Goal: Information Seeking & Learning: Learn about a topic

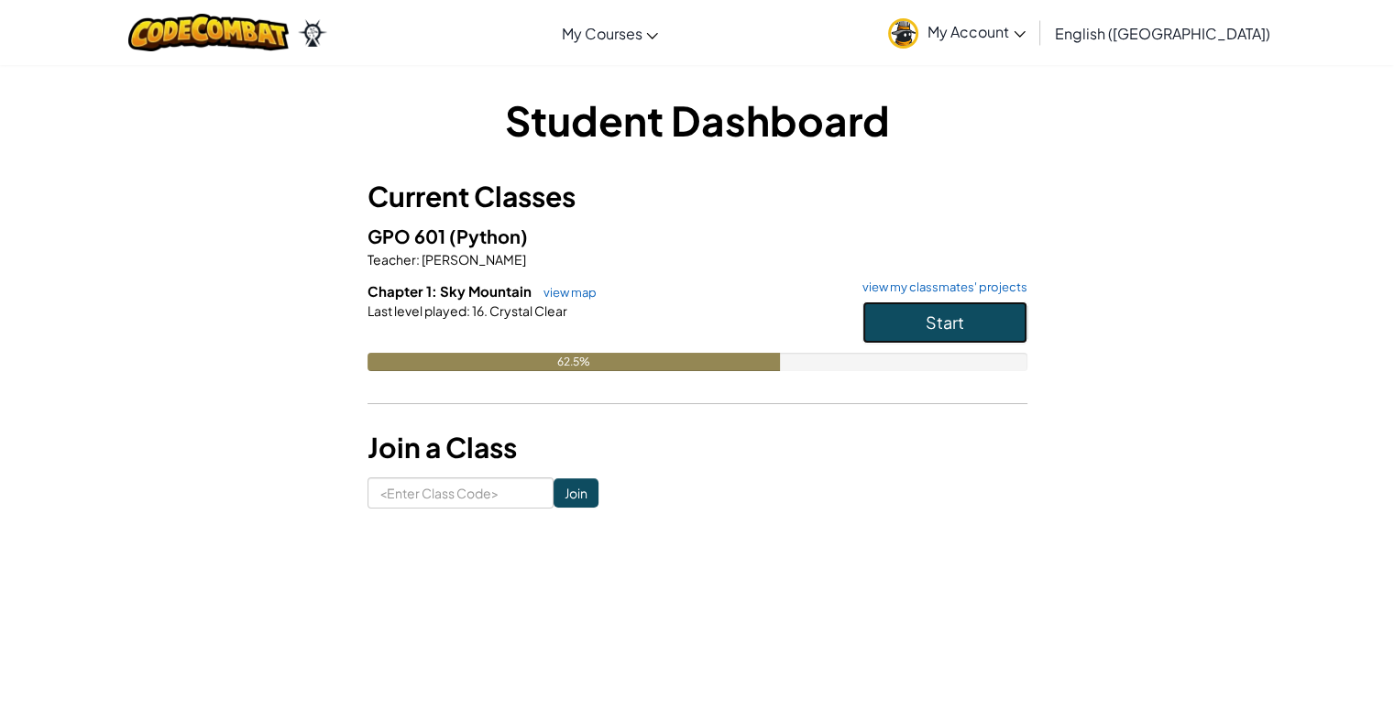
click at [936, 322] on span "Start" at bounding box center [945, 322] width 38 height 21
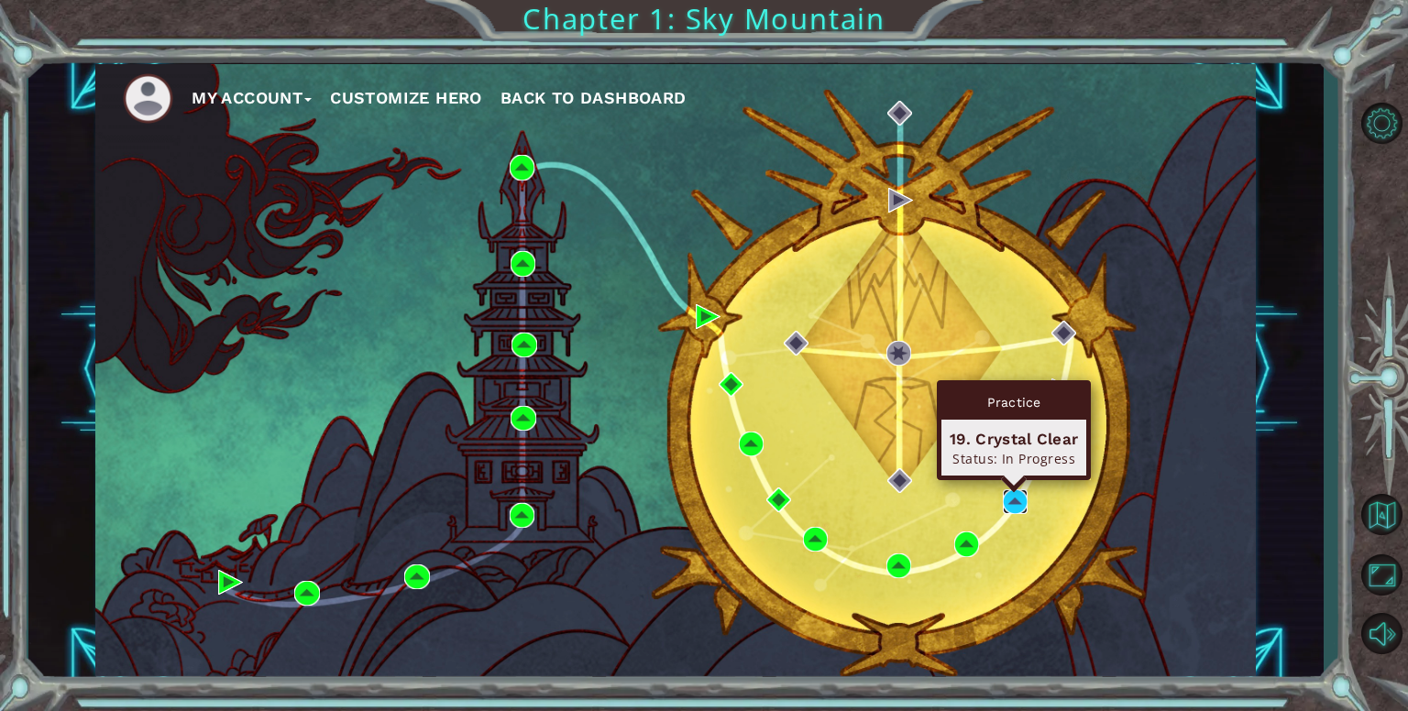
click at [1016, 507] on img at bounding box center [1015, 501] width 25 height 25
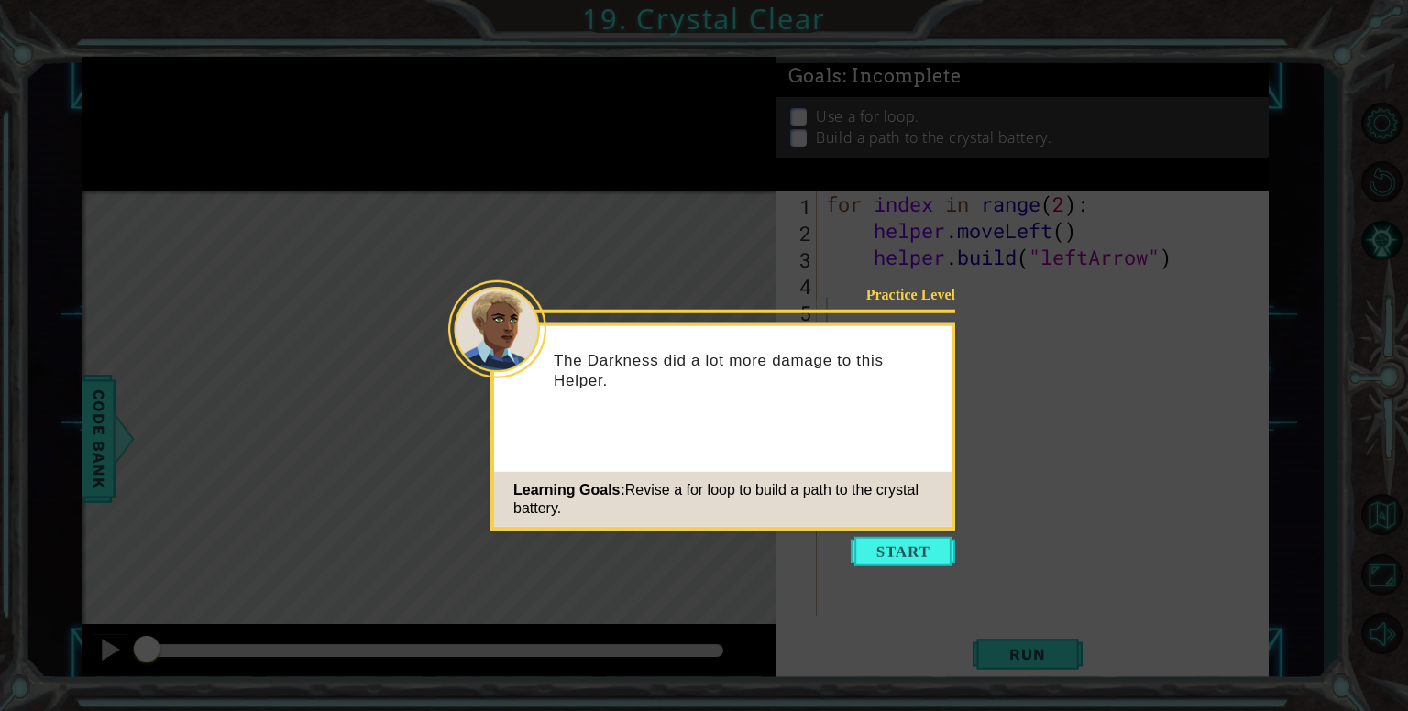
click at [897, 554] on button "Start" at bounding box center [903, 551] width 104 height 29
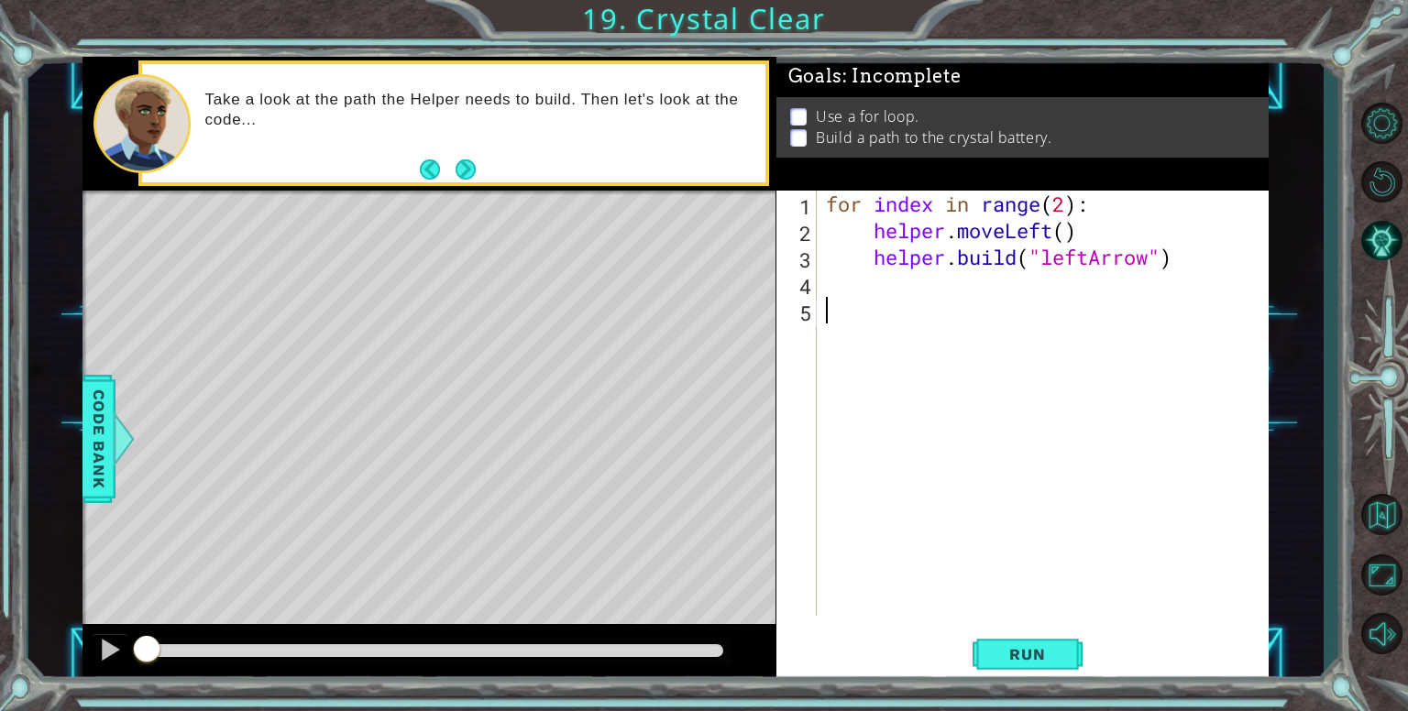
click at [680, 351] on div "Level Map" at bounding box center [505, 461] width 847 height 540
click at [467, 180] on button "Next" at bounding box center [466, 170] width 34 height 34
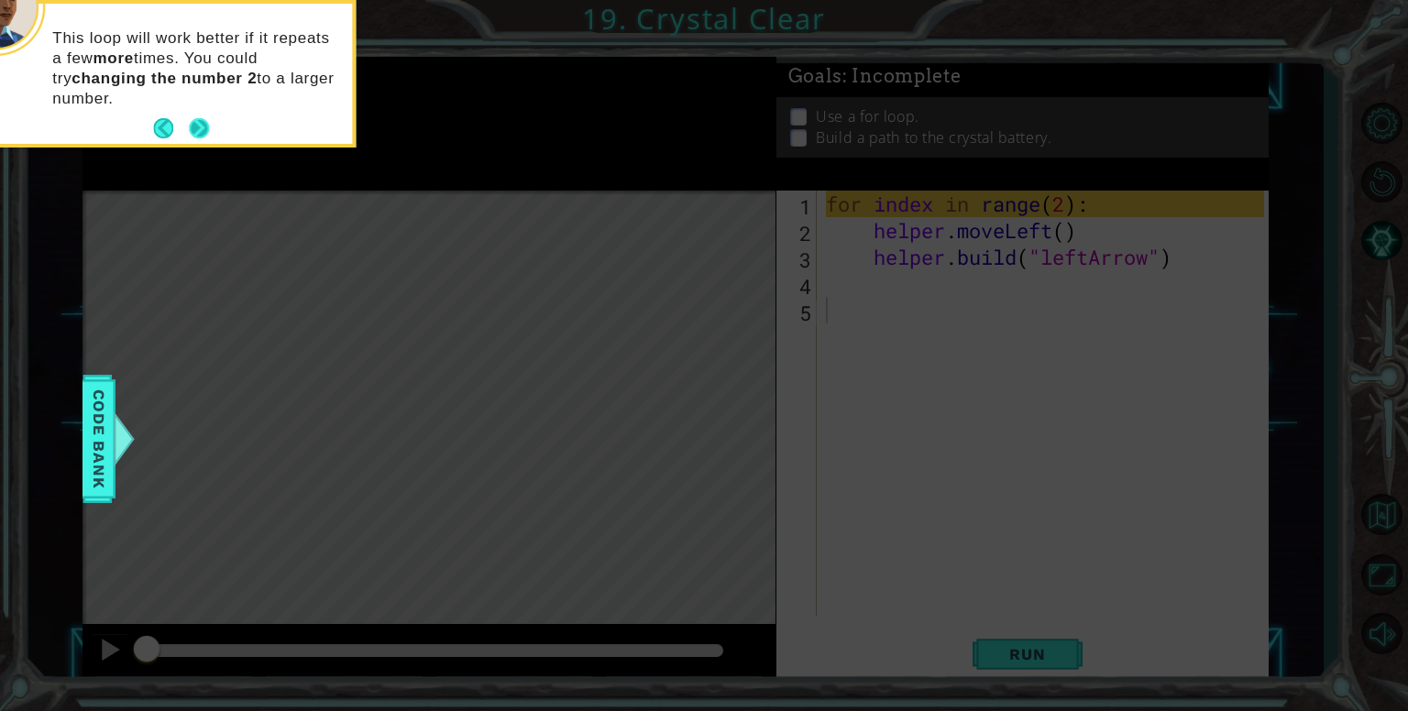
click at [194, 131] on button "Next" at bounding box center [199, 128] width 23 height 23
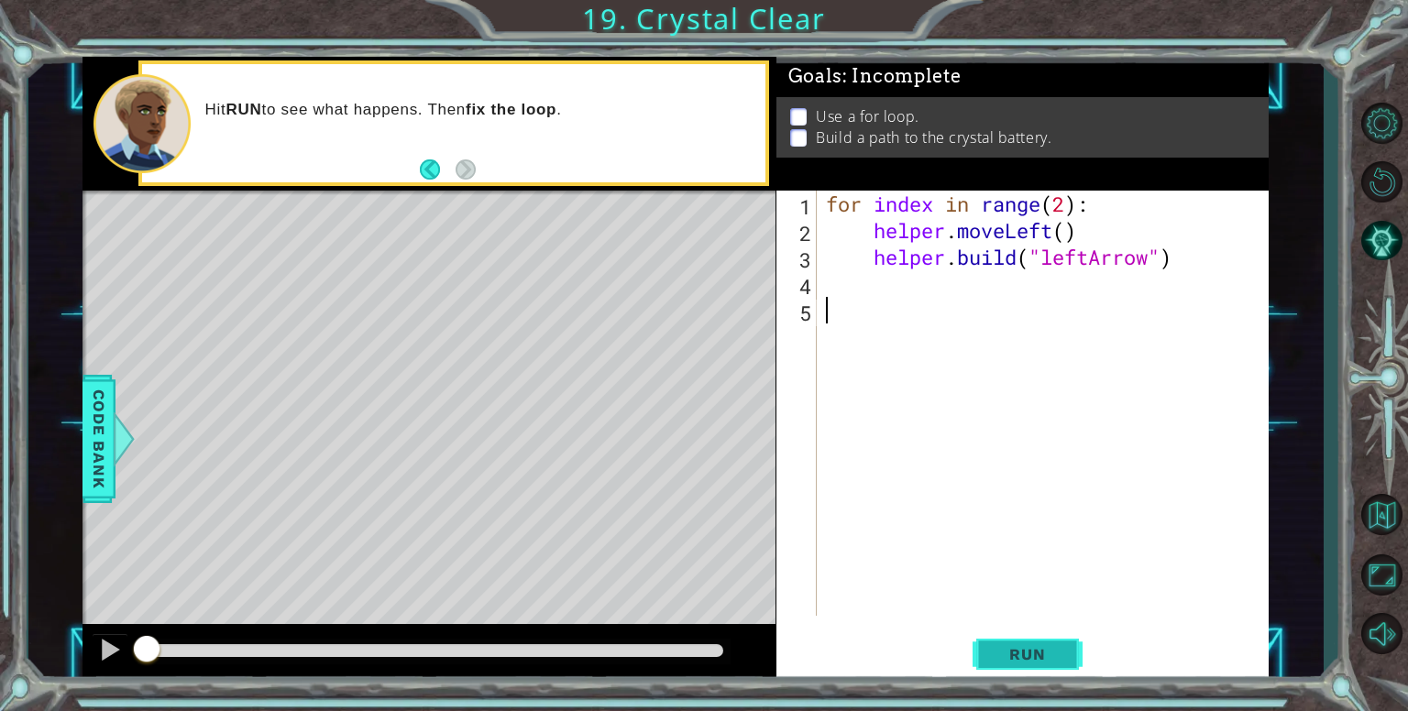
click at [1025, 666] on button "Run" at bounding box center [1027, 654] width 110 height 49
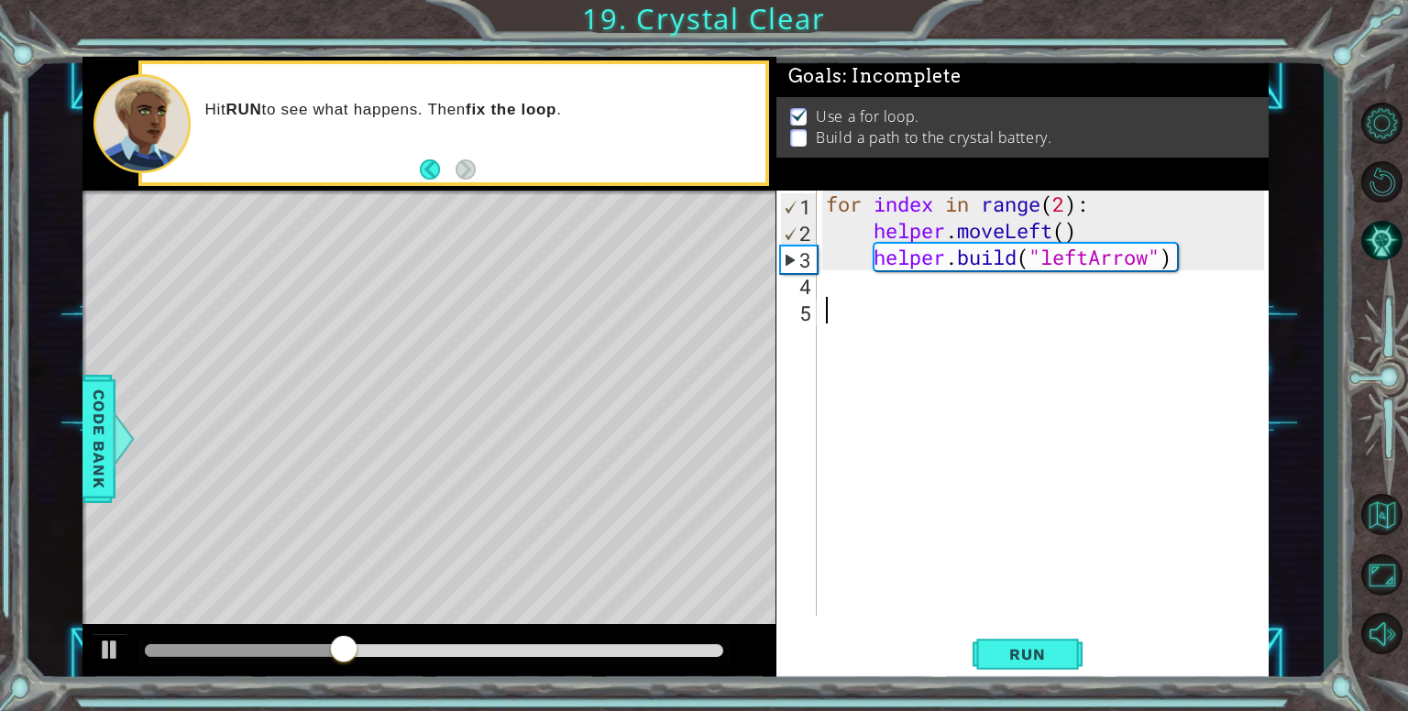
click at [1183, 263] on div "for index in range ( 2 ) : helper . moveLeft ( ) helper . build ( "leftArrow" )" at bounding box center [1047, 430] width 451 height 478
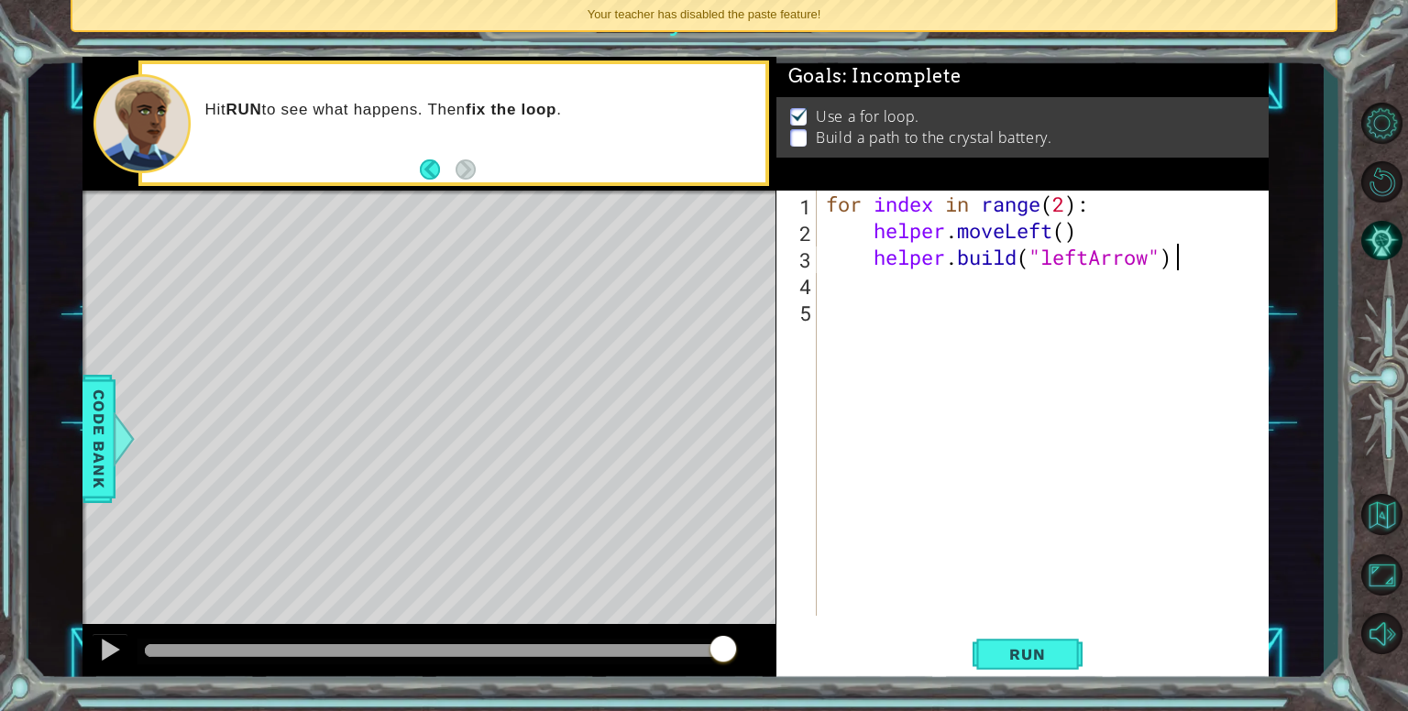
scroll to position [0, 15]
click at [1070, 236] on div "for index in range ( 2 ) : helper . moveLeft ( ) helper . build ( "leftArrow" )" at bounding box center [1047, 430] width 451 height 478
click at [1065, 206] on div "for index in range ( 2 ) : helper . moveLeft ( ) helper . build ( "leftArrow" )" at bounding box center [1047, 430] width 451 height 478
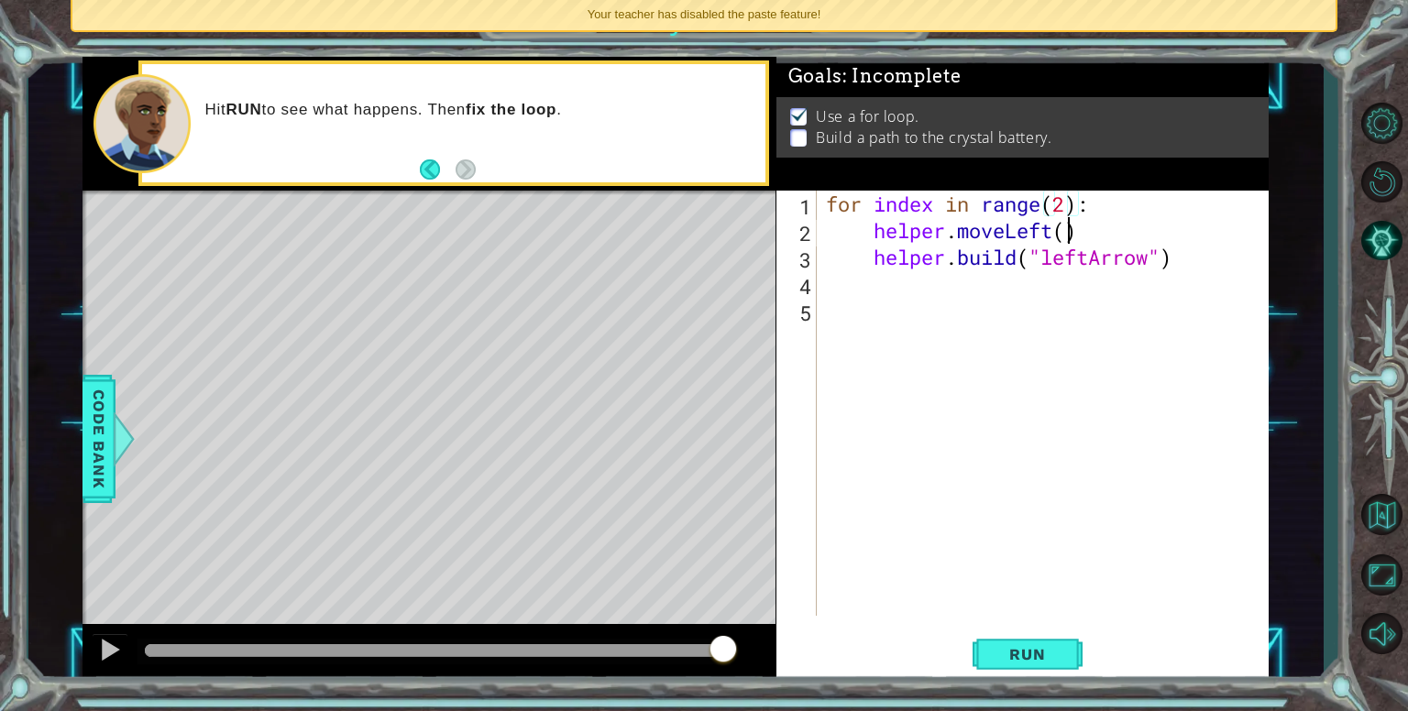
click at [1068, 236] on div "for index in range ( 2 ) : helper . moveLeft ( ) helper . build ( "leftArrow" )" at bounding box center [1047, 430] width 451 height 478
click at [983, 644] on button "Run" at bounding box center [1027, 654] width 110 height 49
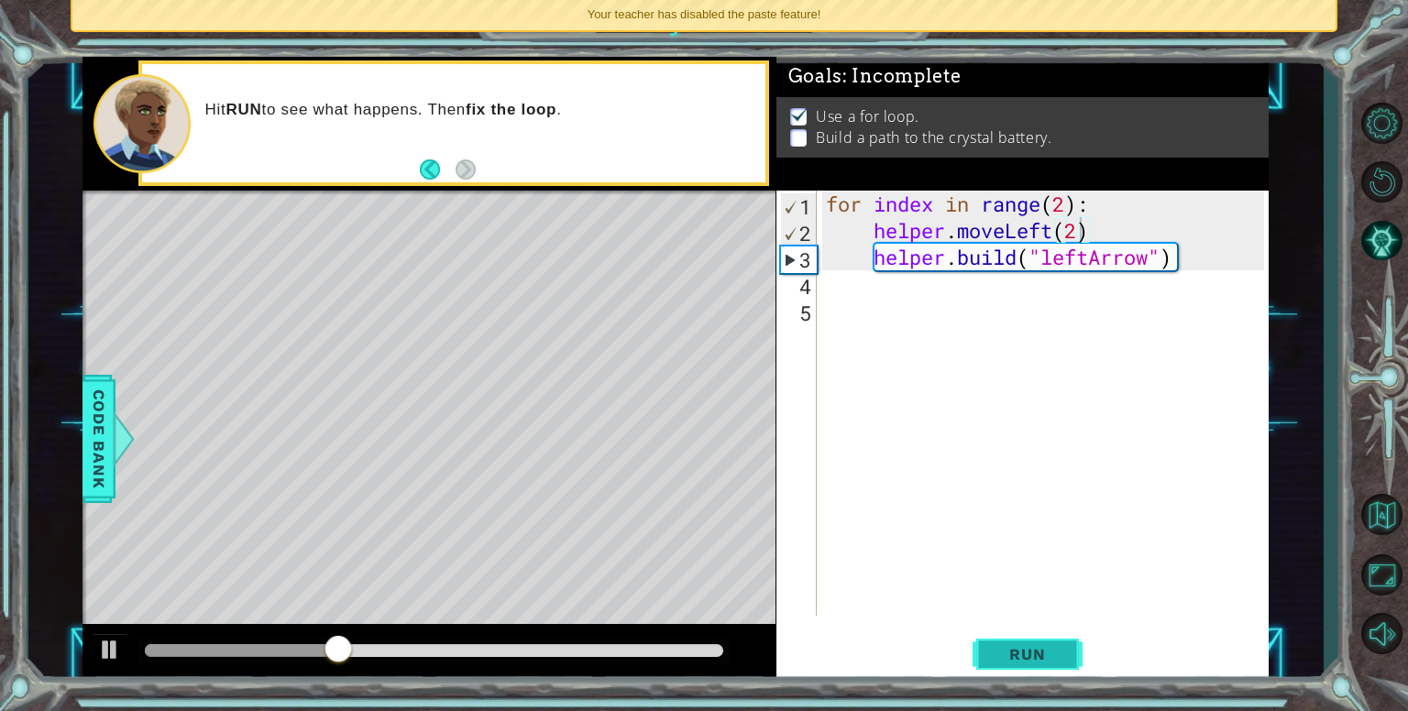
click at [1024, 654] on span "Run" at bounding box center [1027, 654] width 72 height 18
type textarea "helper.moveLeft(1)"
click at [1033, 654] on span "Run" at bounding box center [1027, 654] width 72 height 18
click at [913, 296] on div "for index in range ( 2 ) : helper . moveLeft ( 1 ) helper . build ( "leftArrow"…" at bounding box center [1047, 430] width 451 height 478
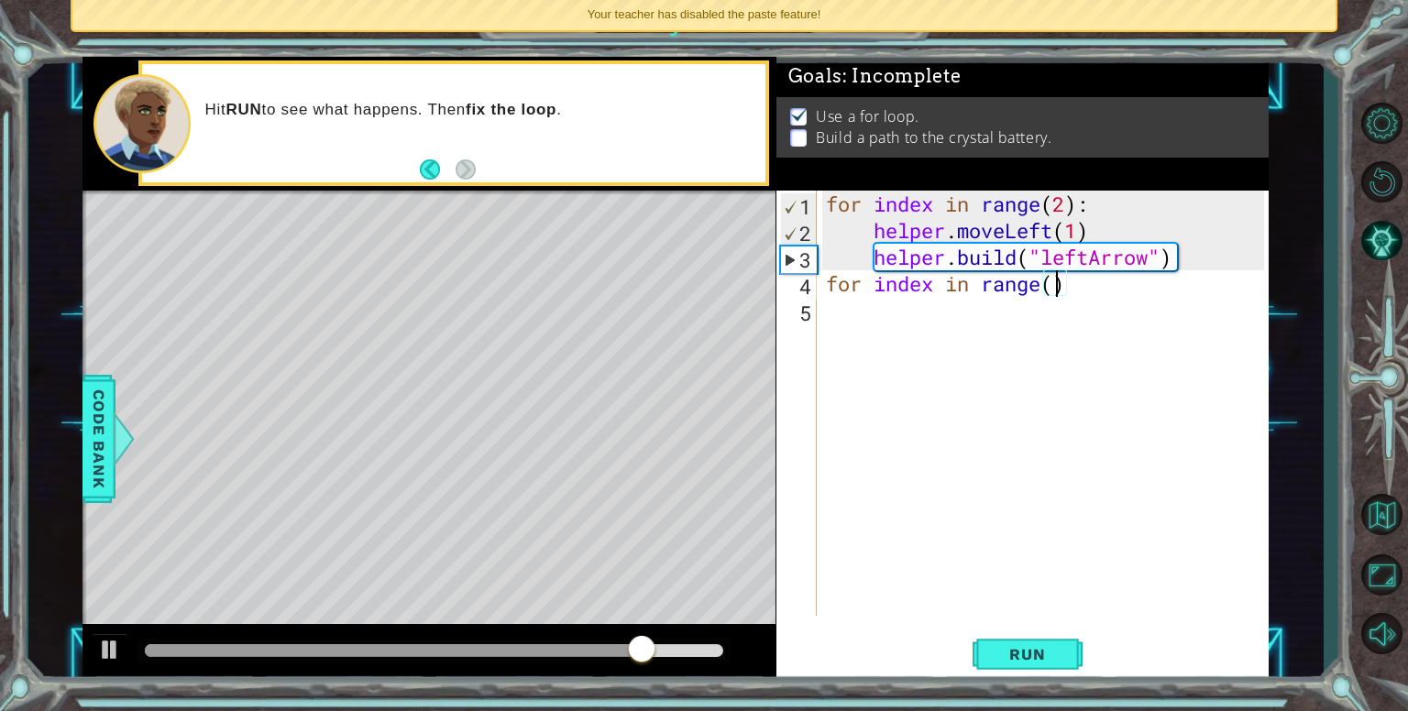
scroll to position [0, 10]
type textarea "for index in range(2):"
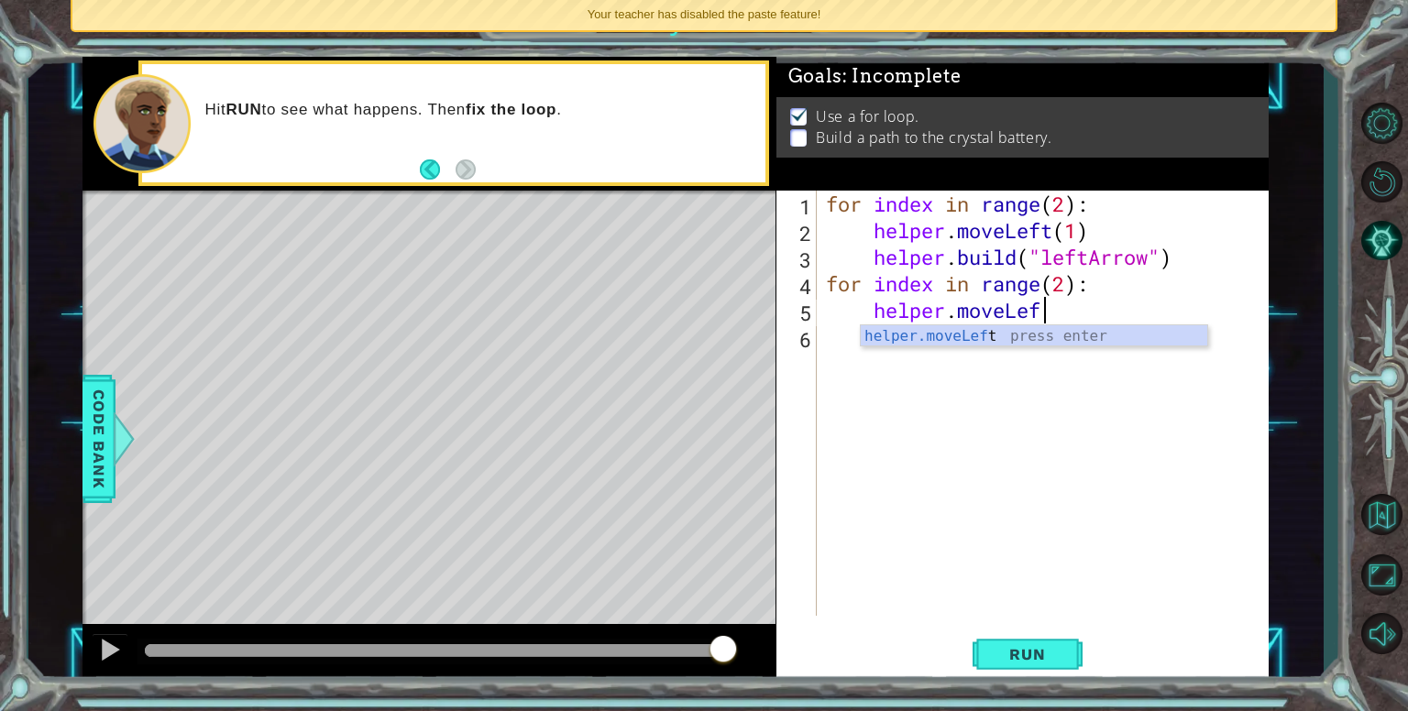
scroll to position [0, 9]
type textarea "helper.moveLeft(1)"
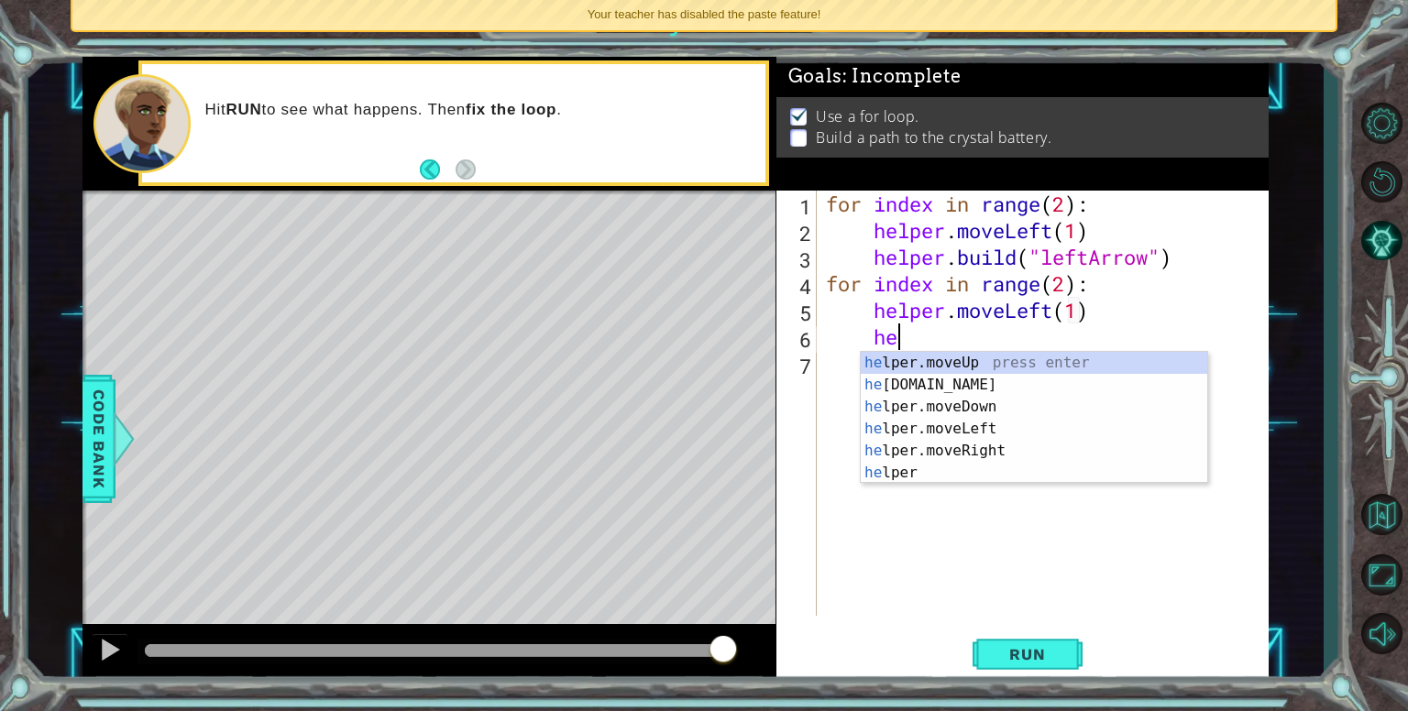
scroll to position [0, 2]
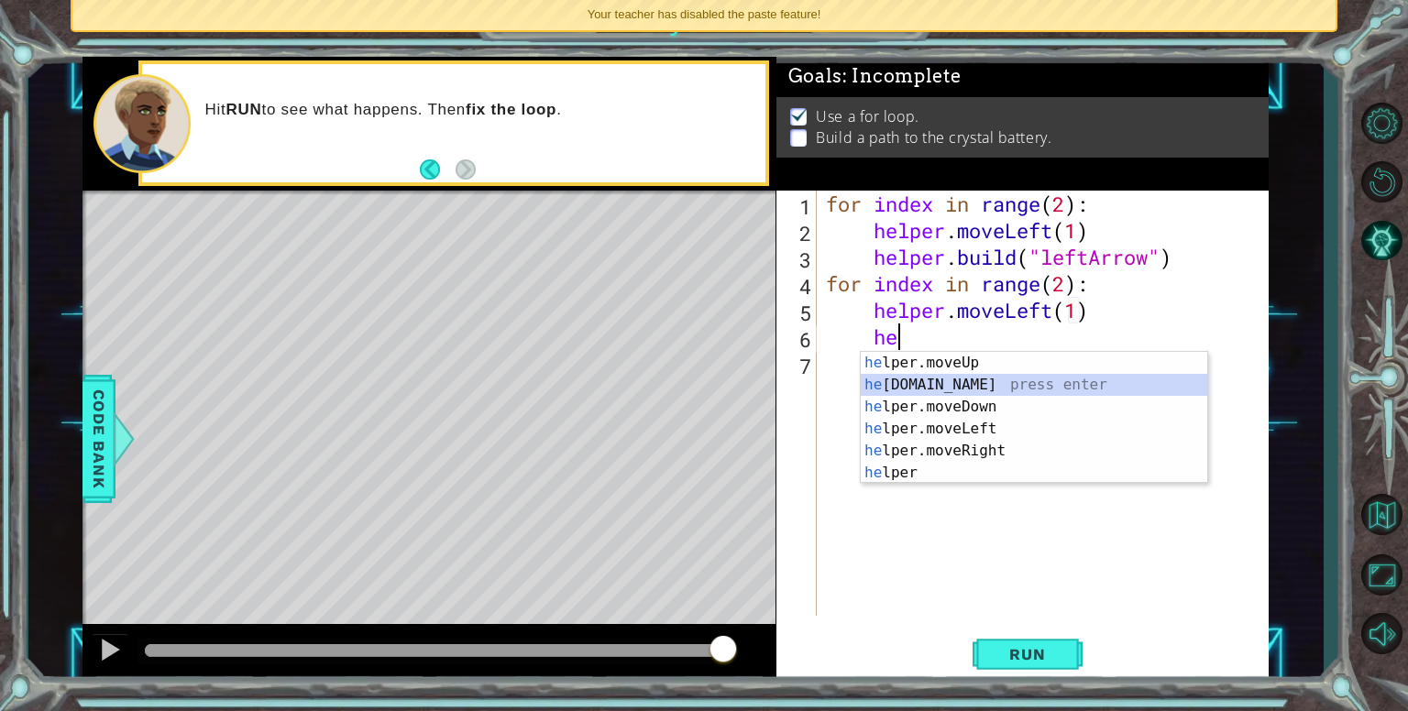
click at [933, 375] on div "he lper.moveUp press enter he [DOMAIN_NAME] press enter he lper.moveDown press …" at bounding box center [1034, 440] width 346 height 176
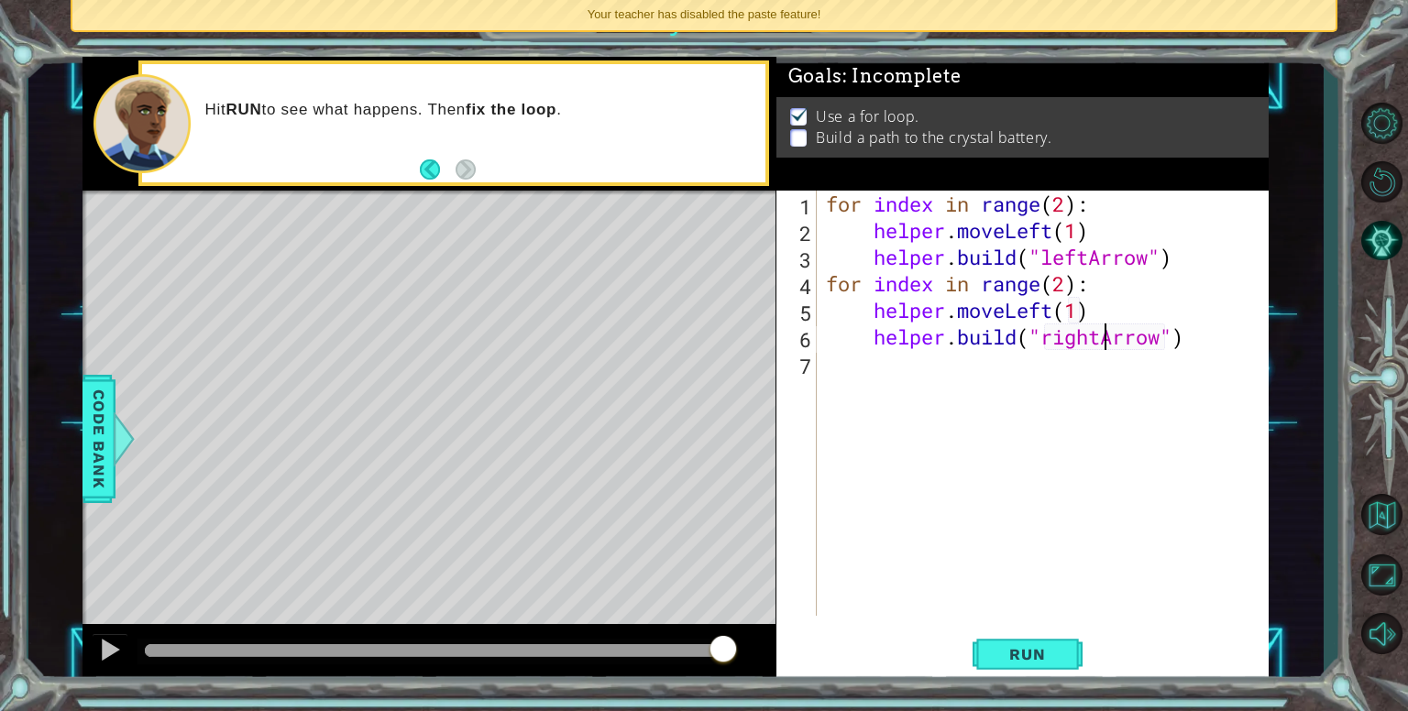
click at [1100, 335] on div "for index in range ( 2 ) : helper . moveLeft ( 1 ) helper . build ( "leftArrow"…" at bounding box center [1047, 430] width 451 height 478
type textarea "[DOMAIN_NAME]("leftArrow")"
click at [1017, 662] on span "Run" at bounding box center [1027, 654] width 72 height 18
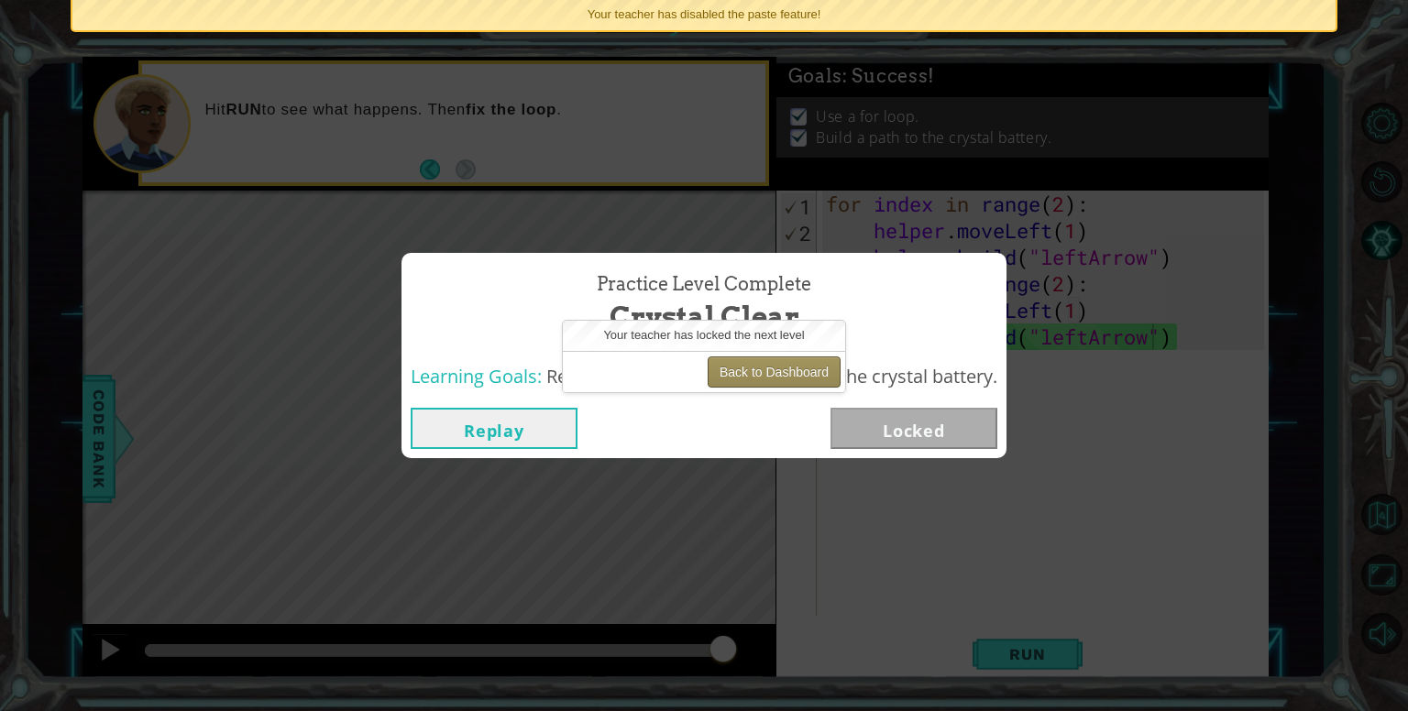
click at [799, 369] on button "Back to Dashboard" at bounding box center [774, 372] width 133 height 31
click at [795, 368] on button "Back to Dashboard" at bounding box center [774, 372] width 133 height 31
click at [747, 368] on button "Back to Dashboard" at bounding box center [774, 372] width 133 height 31
click at [765, 366] on button "Back to Dashboard" at bounding box center [774, 372] width 133 height 31
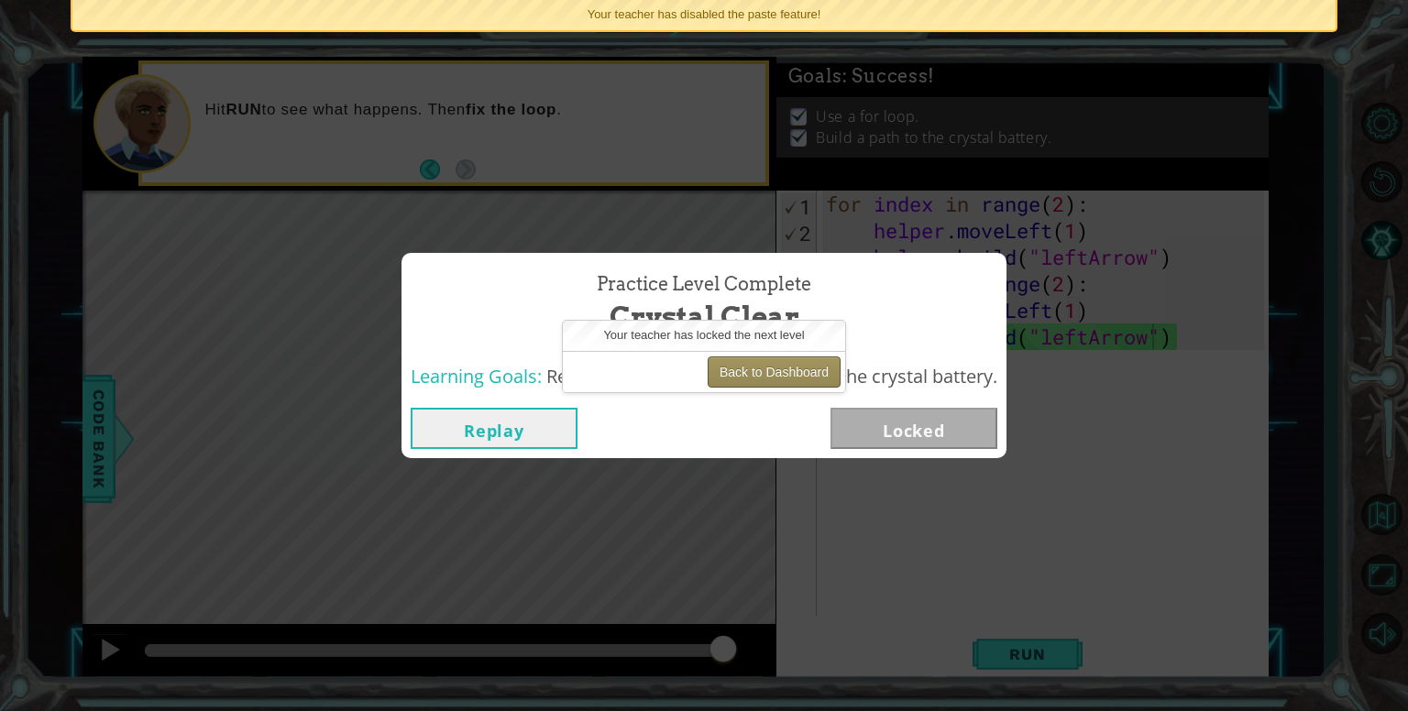
click at [765, 366] on button "Back to Dashboard" at bounding box center [774, 372] width 133 height 31
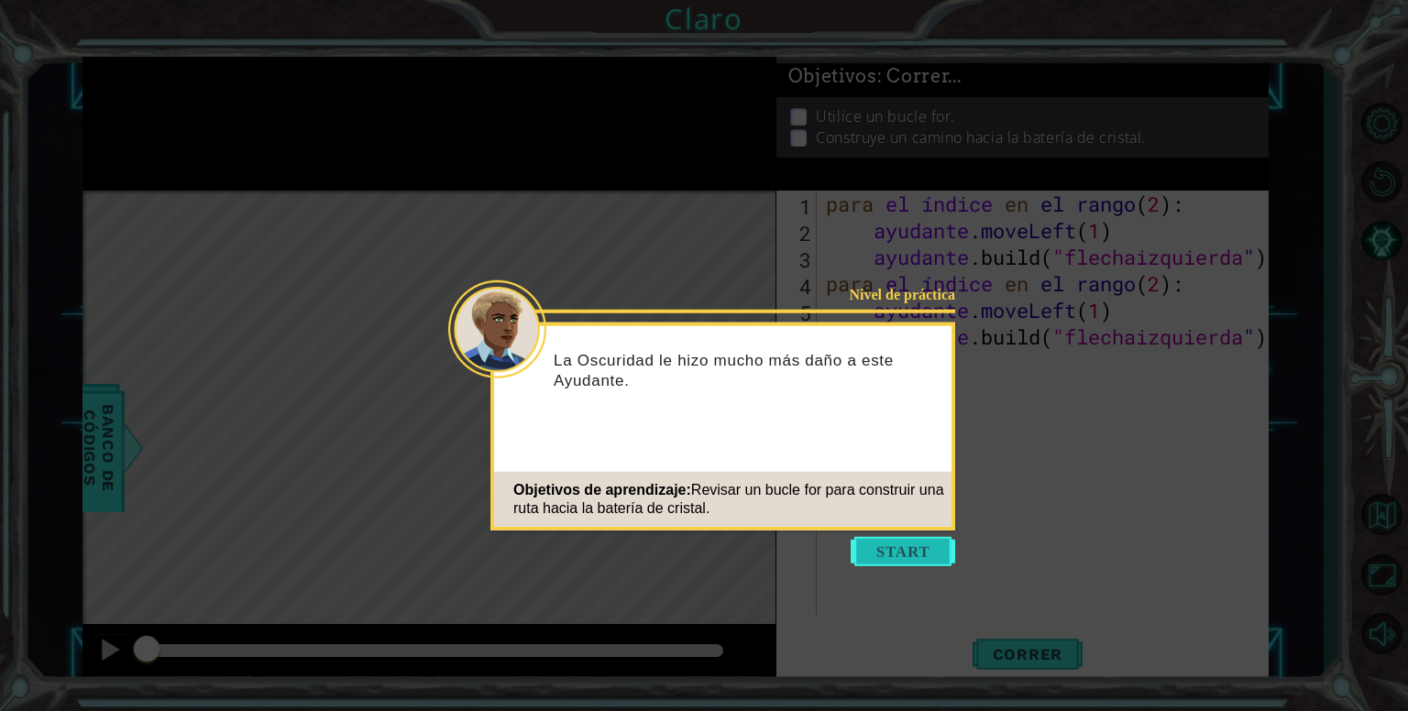
click at [901, 537] on button "Comenzar" at bounding box center [903, 551] width 104 height 29
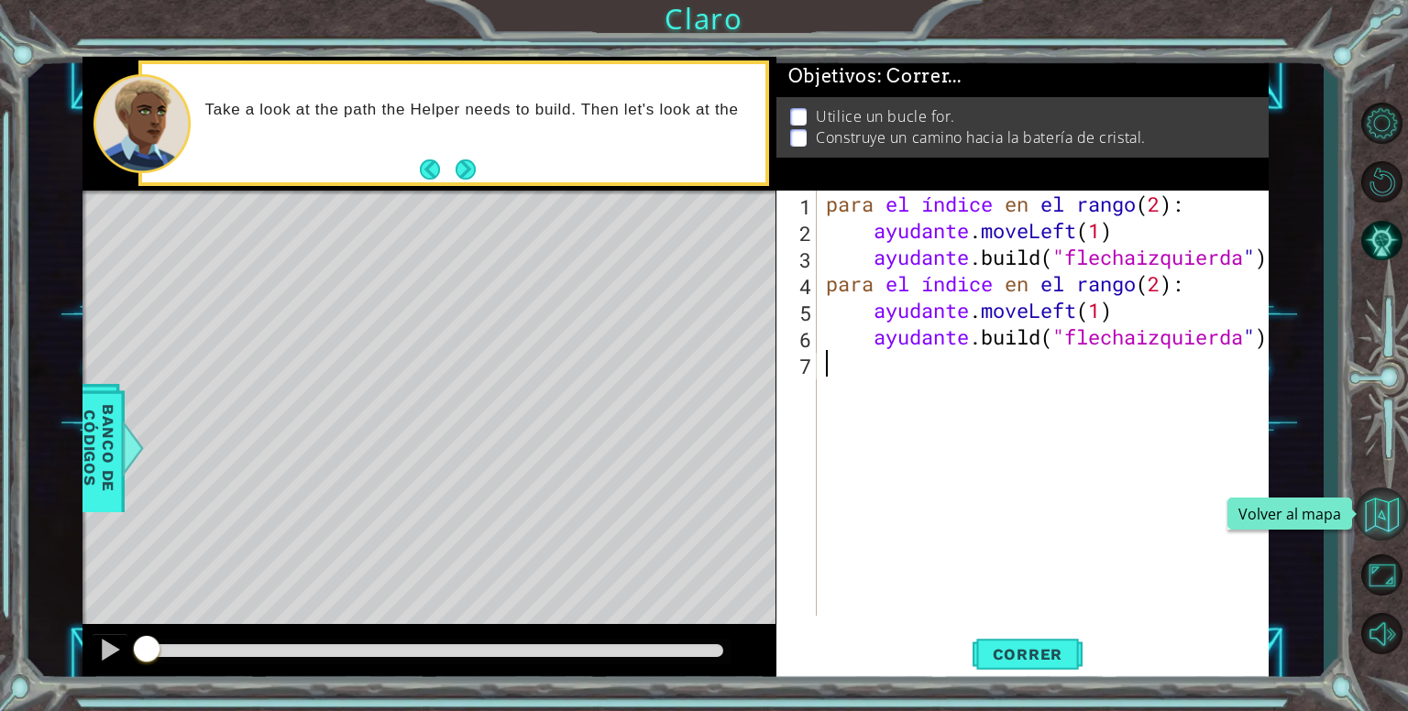
click at [1370, 518] on button "Volver al mapa" at bounding box center [1381, 514] width 53 height 53
